Goal: Information Seeking & Learning: Check status

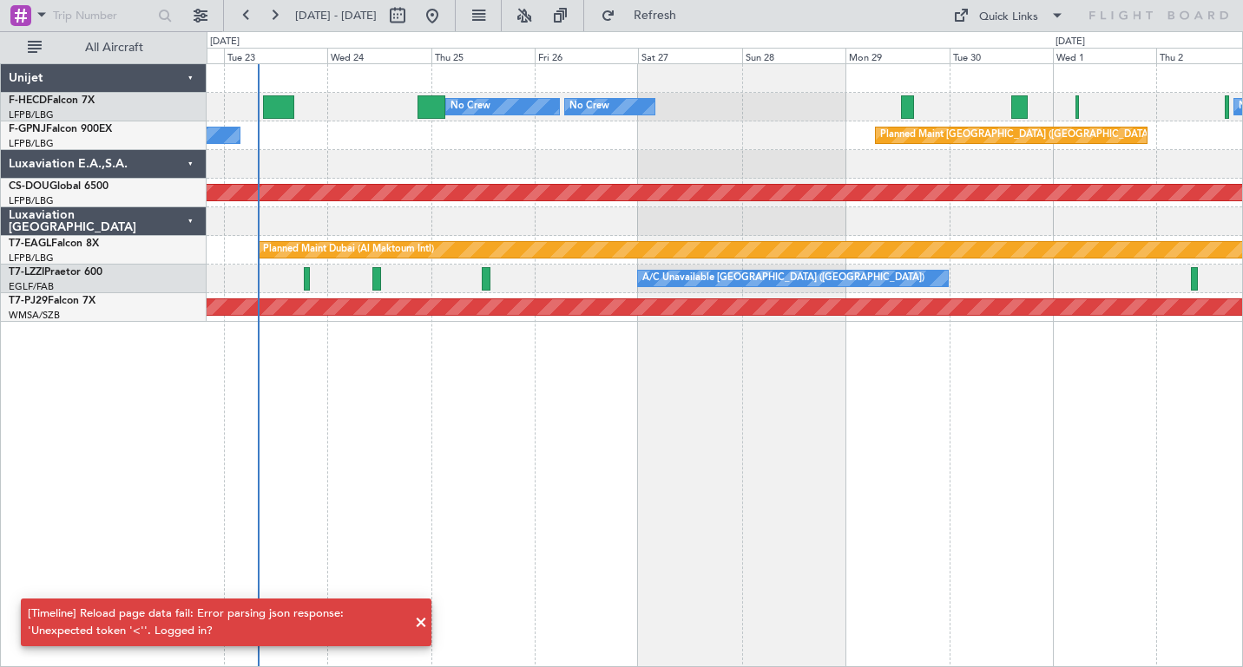
click at [326, 397] on div "No Crew Planned Maint [GEOGRAPHIC_DATA] ([GEOGRAPHIC_DATA]) No Crew No Crew No …" at bounding box center [725, 365] width 1036 height 604
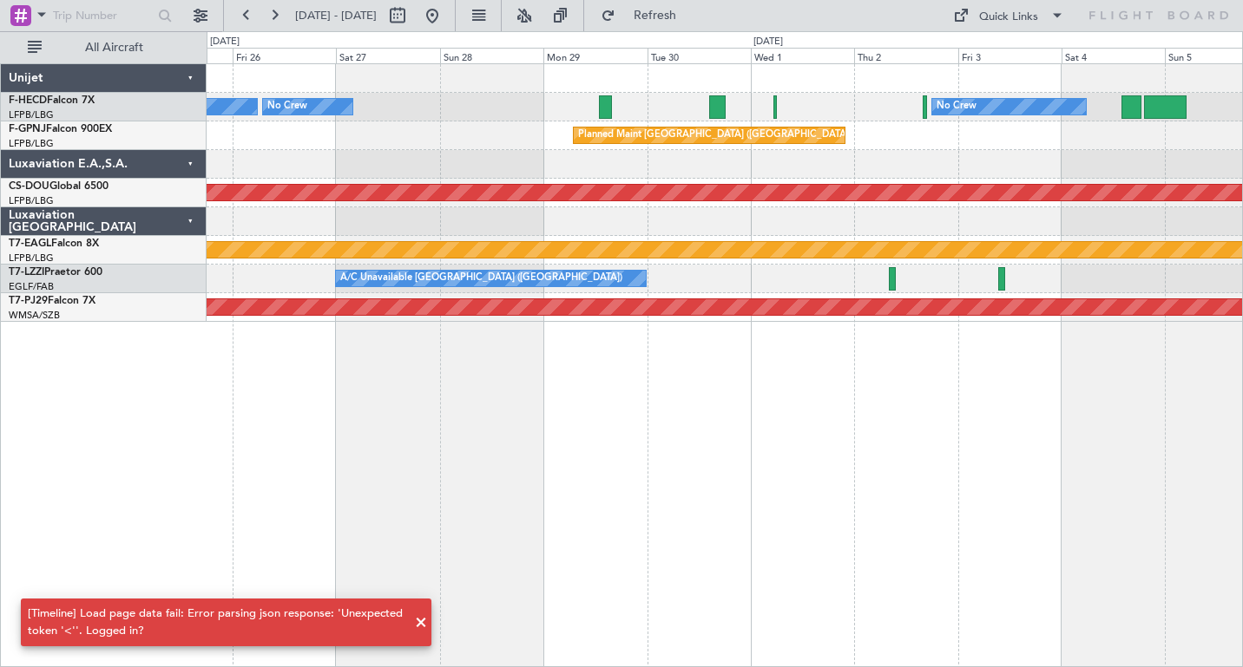
click at [671, 393] on div "No Crew Planned Maint [GEOGRAPHIC_DATA] ([GEOGRAPHIC_DATA]) No Crew No Crew Pla…" at bounding box center [725, 365] width 1036 height 604
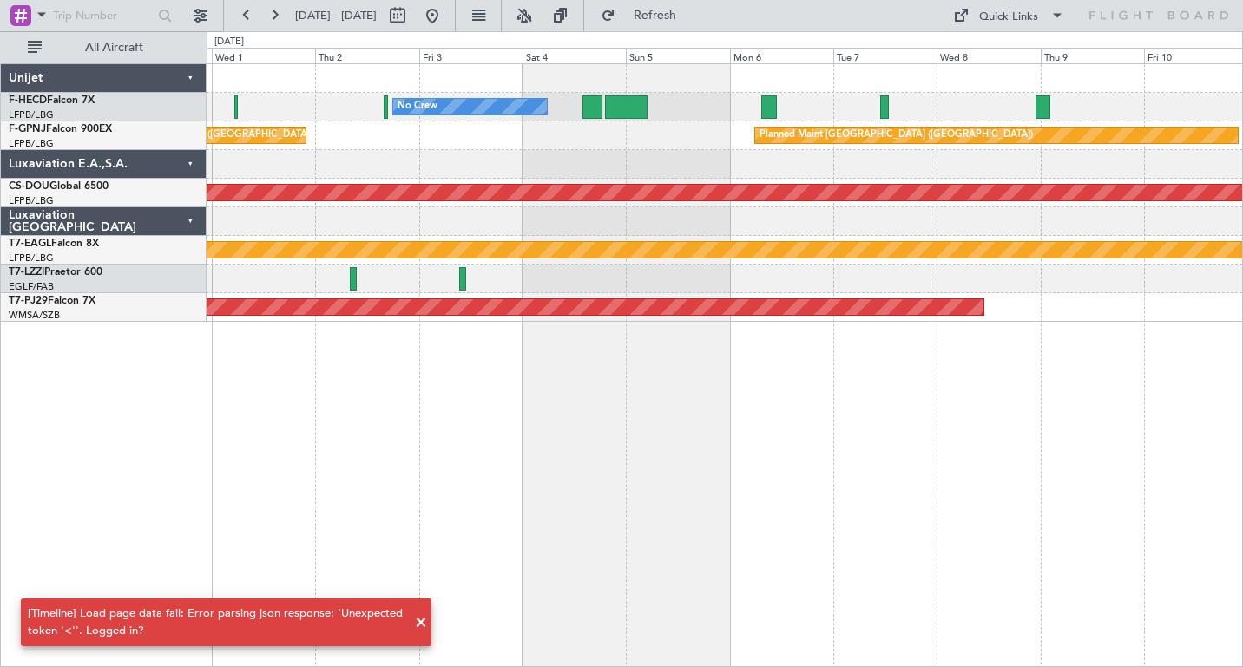
click at [614, 375] on div "No Crew Planned Maint [GEOGRAPHIC_DATA] ([GEOGRAPHIC_DATA]) Planned Maint [GEOG…" at bounding box center [725, 365] width 1036 height 604
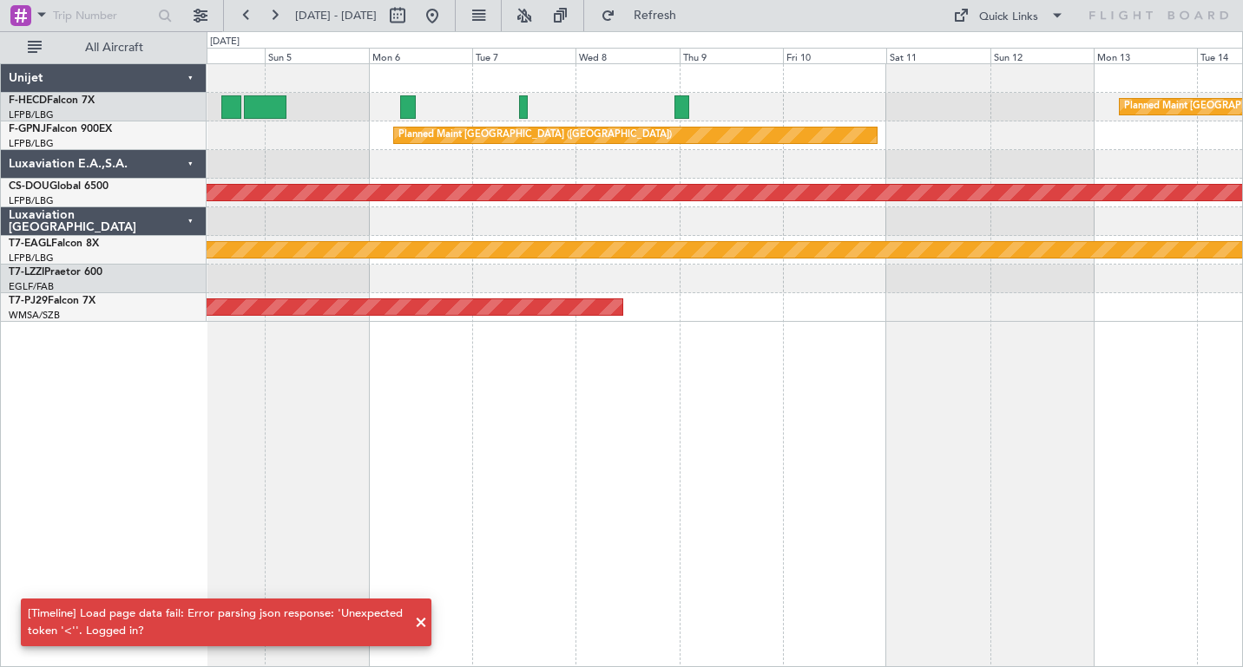
click at [583, 414] on div "Planned Maint [GEOGRAPHIC_DATA] ([GEOGRAPHIC_DATA]) No Crew Planned Maint [GEOG…" at bounding box center [725, 365] width 1036 height 604
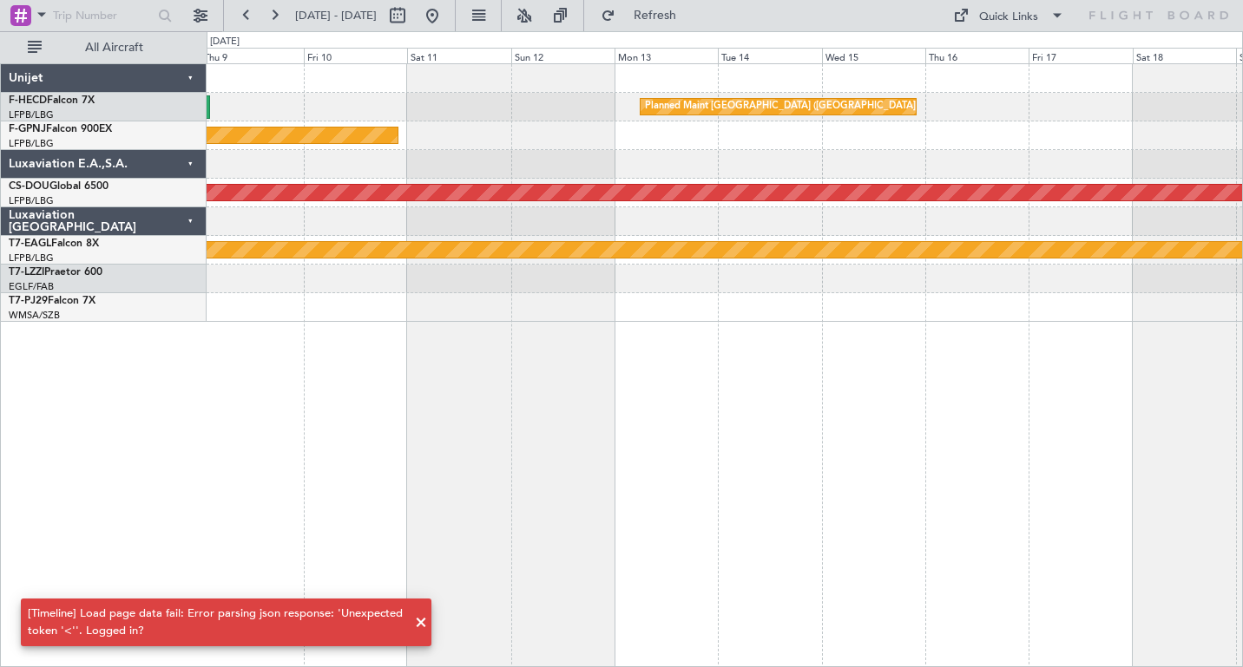
click at [424, 384] on div "Planned Maint [GEOGRAPHIC_DATA] ([GEOGRAPHIC_DATA]) Planned Maint [GEOGRAPHIC_D…" at bounding box center [725, 365] width 1036 height 604
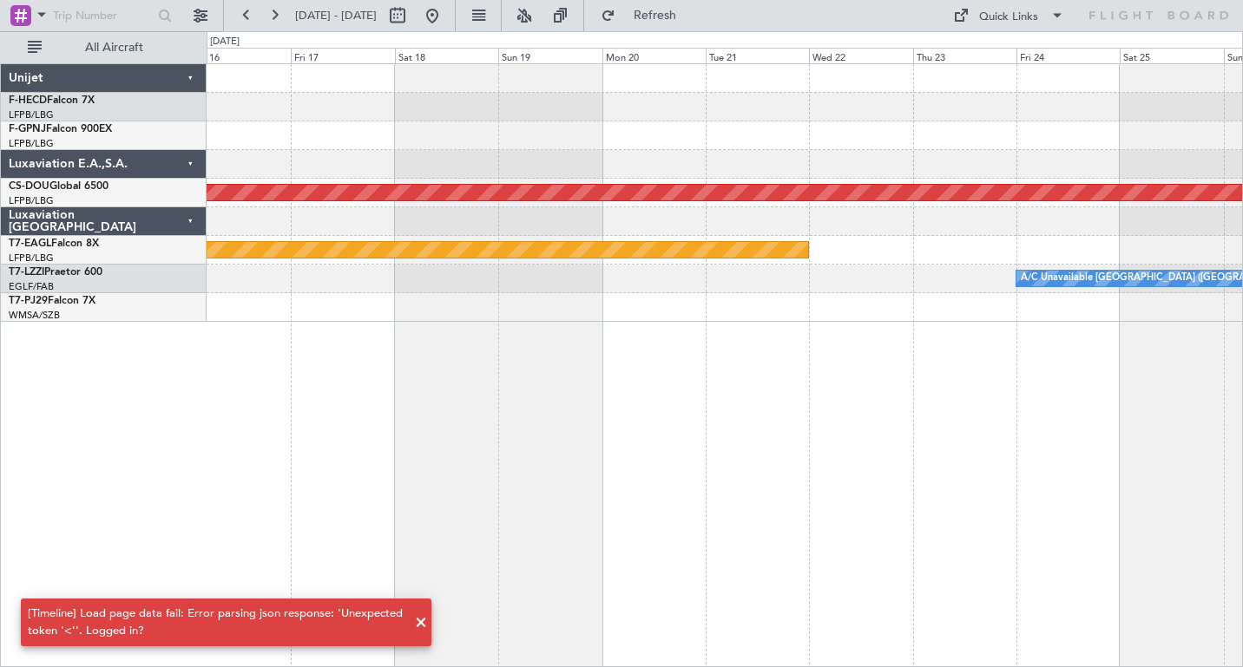
click at [174, 366] on div "Planned Maint [GEOGRAPHIC_DATA] ([GEOGRAPHIC_DATA]) Planned Maint [GEOGRAPHIC_D…" at bounding box center [621, 349] width 1243 height 636
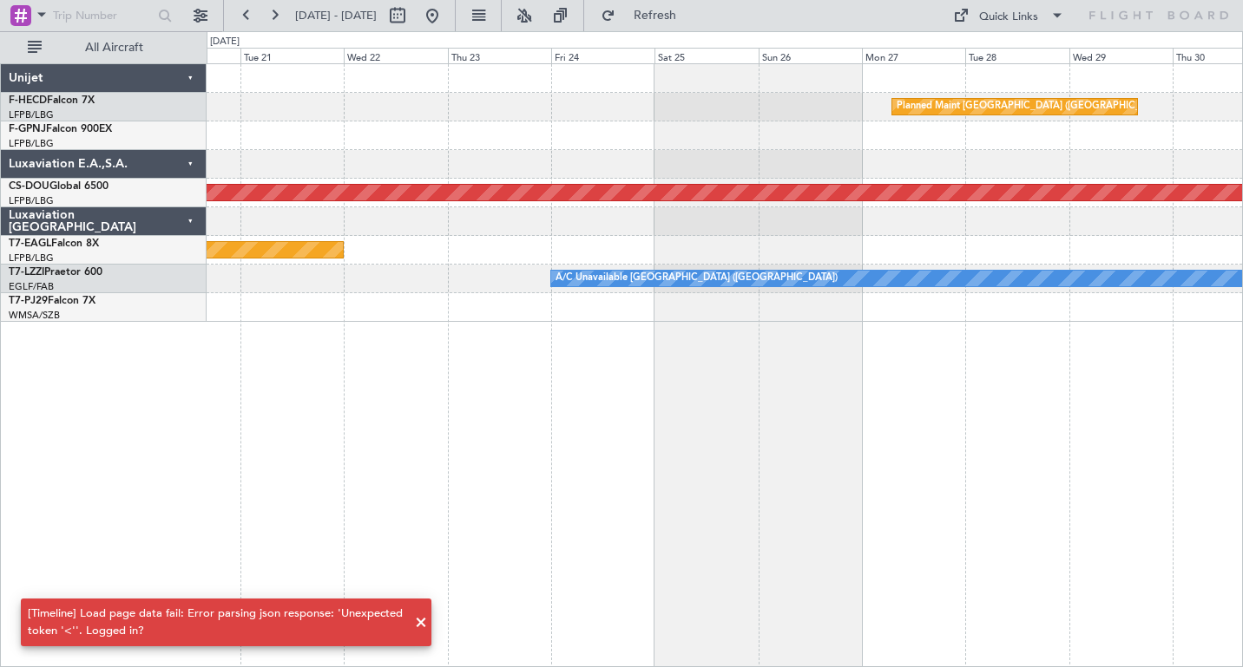
click at [414, 373] on div "Planned Maint [GEOGRAPHIC_DATA] ([GEOGRAPHIC_DATA]) Planned Maint [GEOGRAPHIC_D…" at bounding box center [725, 365] width 1036 height 604
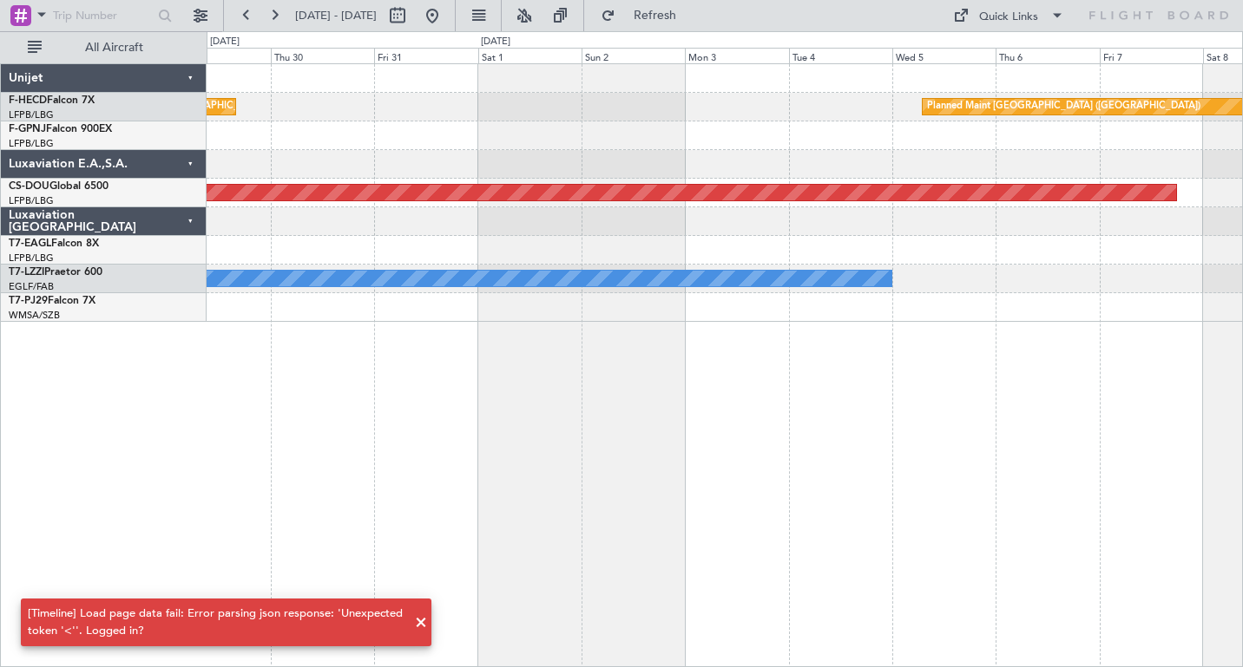
click at [101, 347] on div "Planned Maint [GEOGRAPHIC_DATA] ([GEOGRAPHIC_DATA]) Planned Maint [GEOGRAPHIC_D…" at bounding box center [621, 349] width 1243 height 636
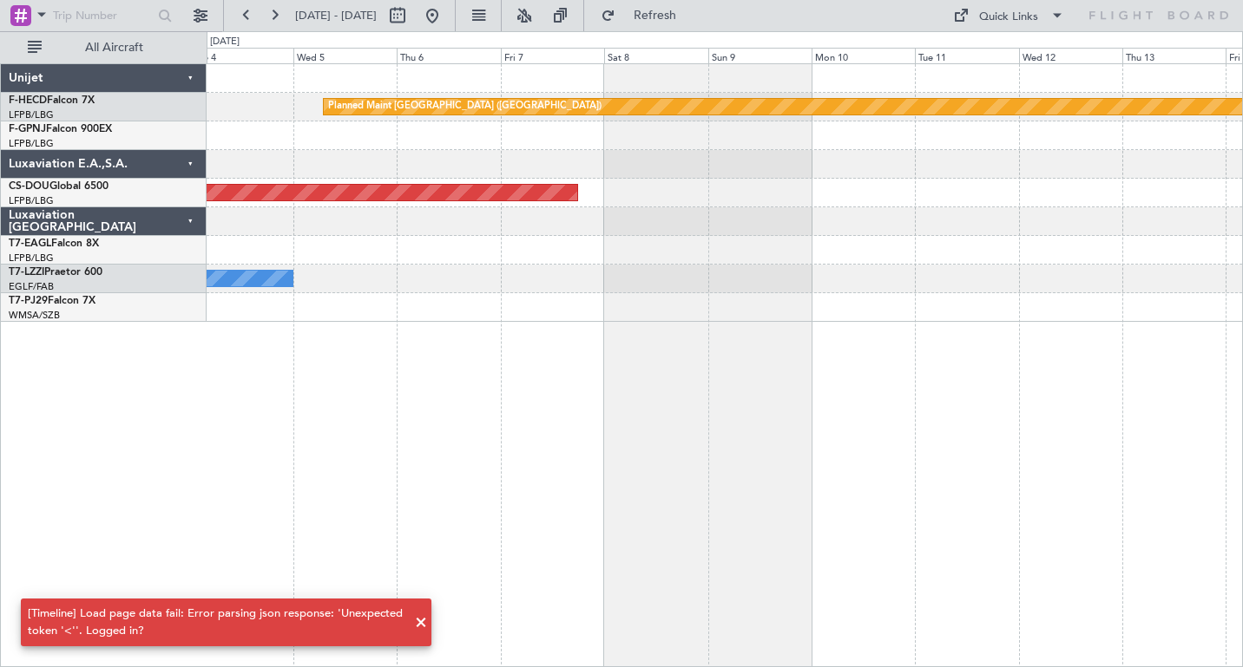
click at [425, 351] on div "Planned Maint [GEOGRAPHIC_DATA] ([GEOGRAPHIC_DATA]) Planned Maint [GEOGRAPHIC_D…" at bounding box center [725, 365] width 1036 height 604
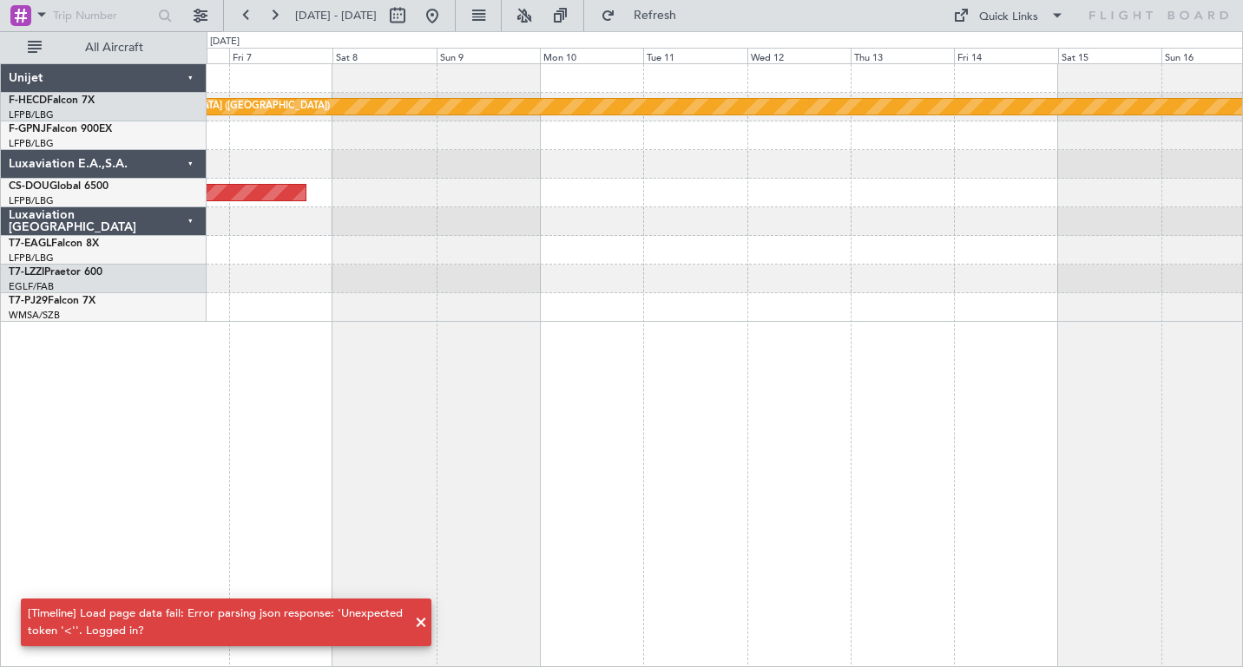
click at [693, 373] on div "Planned Maint [GEOGRAPHIC_DATA] ([GEOGRAPHIC_DATA]) Planned Maint [GEOGRAPHIC_D…" at bounding box center [725, 365] width 1036 height 604
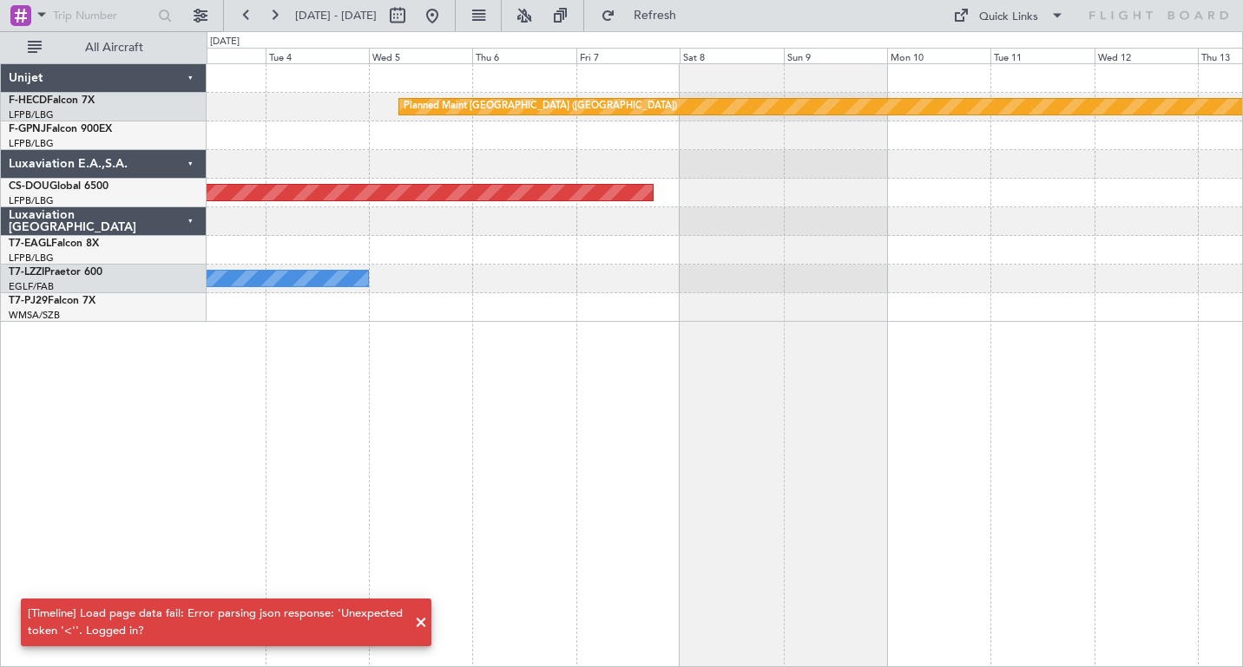
click at [1242, 295] on html "[DATE] - [DATE] Refresh Quick Links All Aircraft Planned Maint [GEOGRAPHIC_DATA…" at bounding box center [621, 333] width 1243 height 667
